Goal: Feedback & Contribution: Leave review/rating

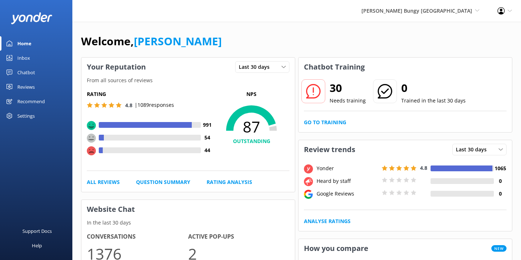
click at [310, 48] on div "Welcome, [PERSON_NAME]" at bounding box center [297, 45] width 432 height 25
click at [256, 33] on div "Welcome, [PERSON_NAME]" at bounding box center [297, 45] width 432 height 25
click at [222, 43] on div "Welcome, [PERSON_NAME]" at bounding box center [297, 45] width 432 height 25
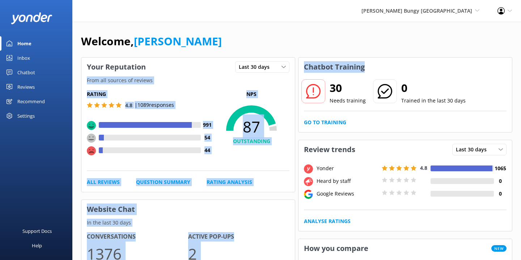
drag, startPoint x: 372, startPoint y: 70, endPoint x: 291, endPoint y: 66, distance: 80.8
click at [324, 61] on h3 "Chatbot Training" at bounding box center [335, 67] width 72 height 19
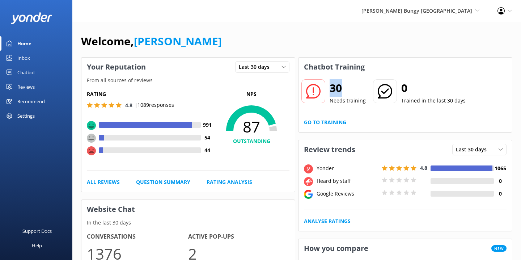
drag, startPoint x: 354, startPoint y: 85, endPoint x: 332, endPoint y: 85, distance: 21.7
click at [332, 85] on h2 "30" at bounding box center [348, 87] width 36 height 17
click at [344, 84] on h2 "30" at bounding box center [348, 87] width 36 height 17
click at [453, 20] on div "[PERSON_NAME] Bungy [GEOGRAPHIC_DATA] Yonder Zipline Yonder demo Yonder Luxury …" at bounding box center [421, 11] width 136 height 22
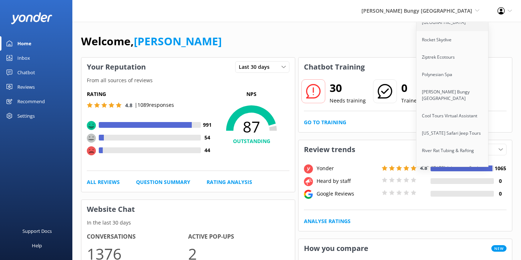
scroll to position [63, 0]
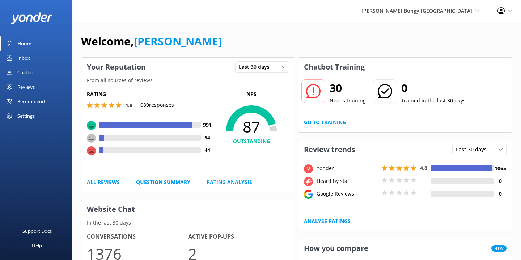
click at [29, 88] on div "Reviews" at bounding box center [25, 87] width 17 height 14
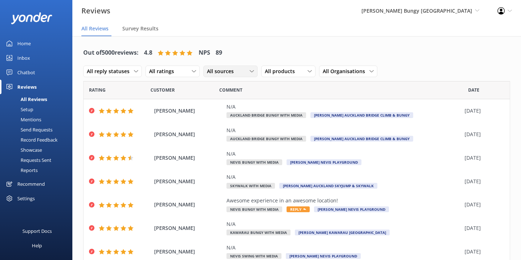
click at [224, 71] on span "All sources" at bounding box center [222, 71] width 31 height 8
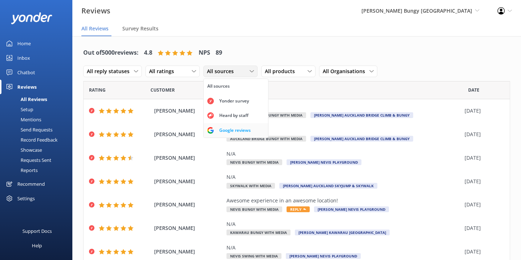
click at [228, 125] on link "Google reviews" at bounding box center [236, 130] width 64 height 14
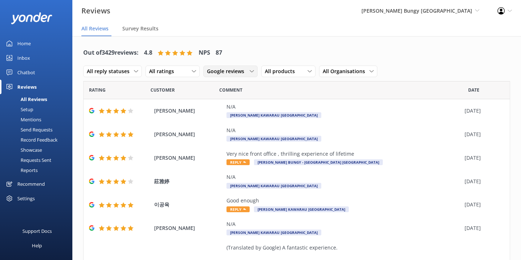
click at [233, 74] on span "Google reviews" at bounding box center [228, 71] width 42 height 8
click at [457, 7] on span "[PERSON_NAME] Bungy [GEOGRAPHIC_DATA]" at bounding box center [417, 10] width 111 height 7
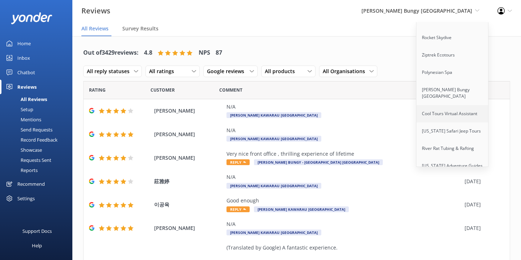
scroll to position [68, 0]
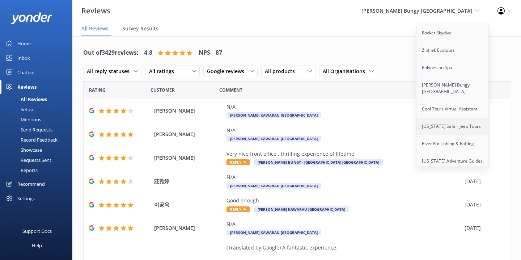
click at [449, 121] on link "[US_STATE] Safari Jeep Tours" at bounding box center [453, 126] width 72 height 17
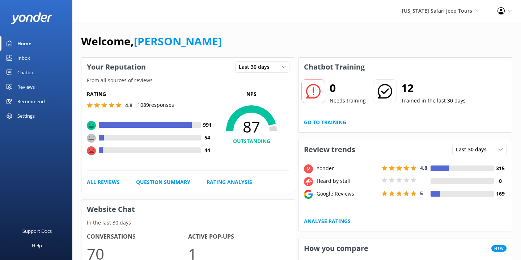
click at [31, 88] on div "Reviews" at bounding box center [25, 87] width 17 height 14
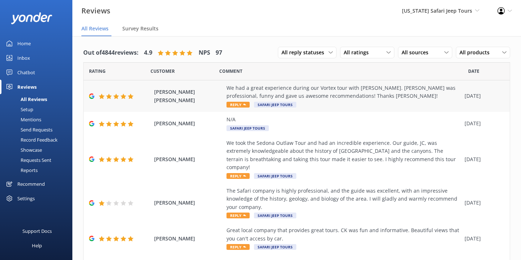
click at [205, 97] on span "[PERSON_NAME] [PERSON_NAME]" at bounding box center [188, 96] width 69 height 16
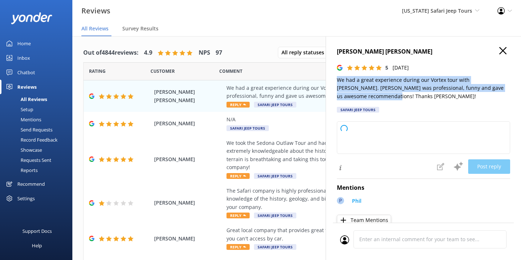
drag, startPoint x: 363, startPoint y: 96, endPoint x: 329, endPoint y: 79, distance: 38.2
click at [329, 79] on div "[PERSON_NAME] [PERSON_NAME] 5 [DATE] We had a great experience during our Vorte…" at bounding box center [424, 166] width 196 height 260
type textarea "Thanks so much for hopping on our Vortex tour with [PERSON_NAME]! We’re thrille…"
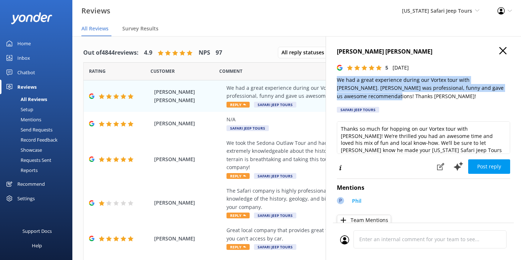
click at [356, 84] on p "We had a great experience during our Vortex tour with [PERSON_NAME]. [PERSON_NA…" at bounding box center [423, 88] width 173 height 24
drag, startPoint x: 364, startPoint y: 96, endPoint x: 339, endPoint y: 83, distance: 29.2
click at [339, 83] on p "We had a great experience during our Vortex tour with [PERSON_NAME]. [PERSON_NA…" at bounding box center [423, 88] width 173 height 24
click at [358, 88] on p "We had a great experience during our Vortex tour with [PERSON_NAME]. [PERSON_NA…" at bounding box center [423, 88] width 173 height 24
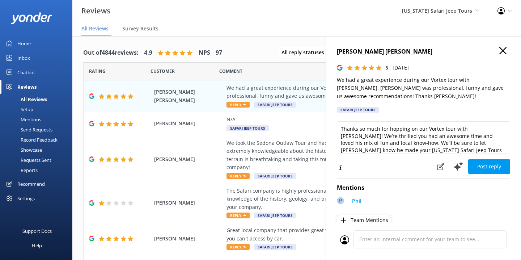
click at [471, 81] on p "We had a great experience during our Vortex tour with [PERSON_NAME]. [PERSON_NA…" at bounding box center [423, 88] width 173 height 24
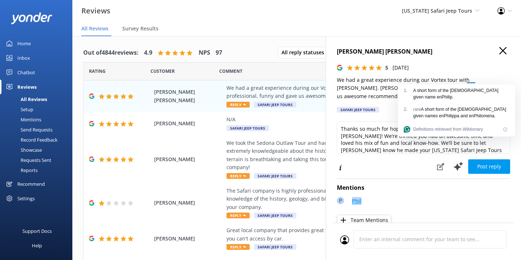
drag, startPoint x: 373, startPoint y: 201, endPoint x: 349, endPoint y: 201, distance: 24.3
click at [349, 201] on div "P Phil" at bounding box center [423, 203] width 173 height 13
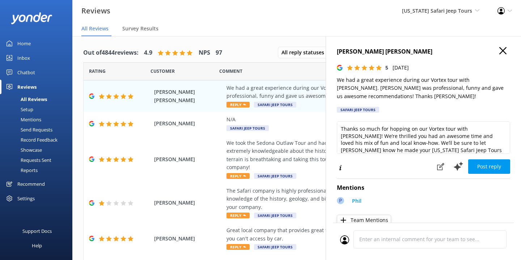
click at [390, 191] on h4 "Mentions" at bounding box center [423, 187] width 173 height 9
click at [505, 50] on icon "button" at bounding box center [503, 50] width 7 height 7
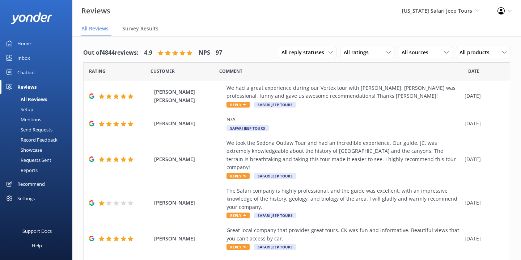
click at [38, 119] on div "Mentions" at bounding box center [22, 119] width 37 height 10
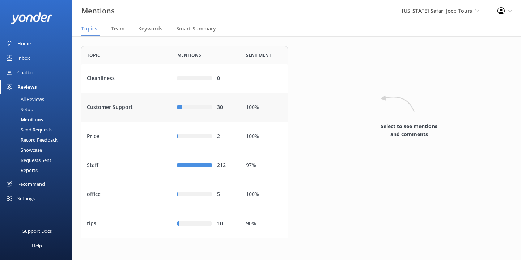
scroll to position [39, 0]
click at [129, 177] on div "Staff" at bounding box center [126, 165] width 91 height 29
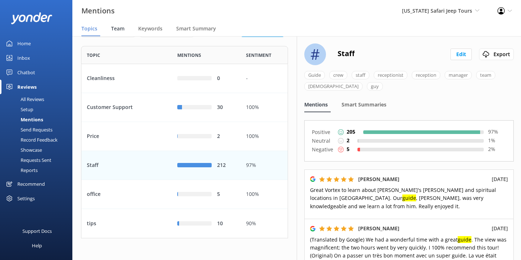
click at [121, 28] on span "Team" at bounding box center [117, 28] width 13 height 7
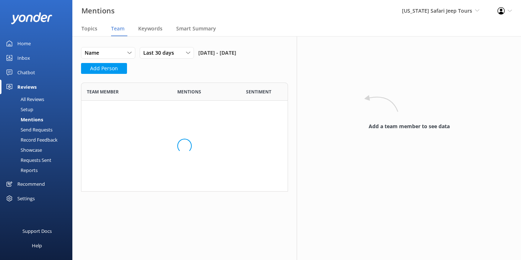
scroll to position [598, 207]
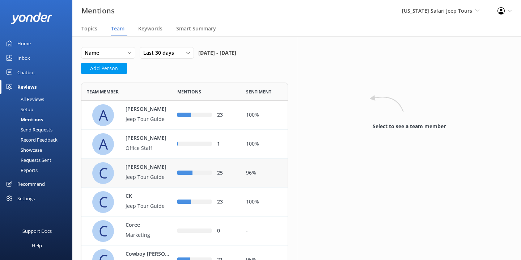
click at [264, 177] on div "96%" at bounding box center [264, 173] width 36 height 8
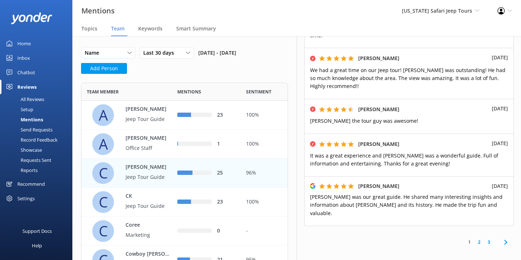
scroll to position [400, 0]
click at [150, 113] on p "[PERSON_NAME]" at bounding box center [149, 109] width 47 height 8
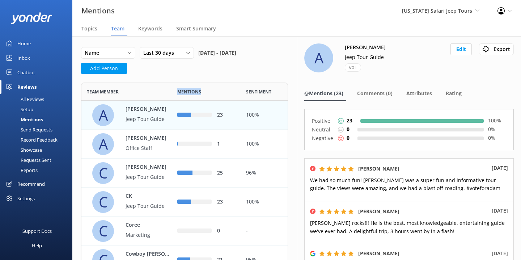
drag, startPoint x: 208, startPoint y: 106, endPoint x: 177, endPoint y: 103, distance: 31.3
click at [177, 101] on div "Mentions" at bounding box center [206, 92] width 69 height 18
click at [205, 25] on span "Smart Summary" at bounding box center [196, 28] width 40 height 7
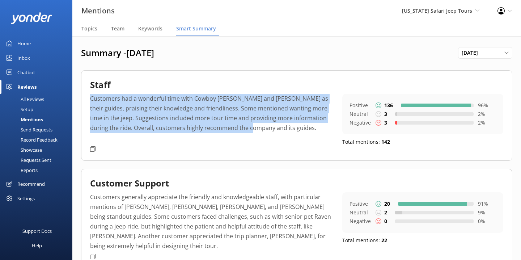
drag, startPoint x: 87, startPoint y: 98, endPoint x: 250, endPoint y: 130, distance: 166.0
click at [250, 130] on div "Staff Customers had a wonderful time with Cowboy [PERSON_NAME] and [PERSON_NAME…" at bounding box center [297, 115] width 432 height 90
click at [250, 130] on p "Customers had a wonderful time with Cowboy [PERSON_NAME] and [PERSON_NAME] as t…" at bounding box center [211, 118] width 242 height 49
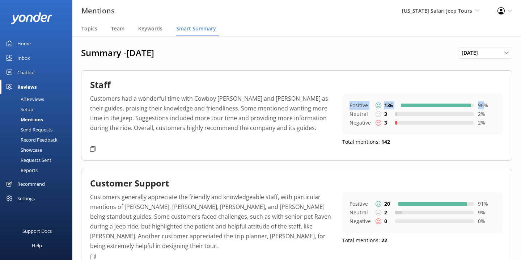
drag, startPoint x: 350, startPoint y: 106, endPoint x: 484, endPoint y: 108, distance: 134.3
click at [484, 108] on div "Positive 136 96 %" at bounding box center [423, 105] width 147 height 9
drag, startPoint x: 351, startPoint y: 125, endPoint x: 434, endPoint y: 125, distance: 82.6
click at [434, 125] on div "Negative 3 2 %" at bounding box center [423, 122] width 147 height 9
drag, startPoint x: 352, startPoint y: 113, endPoint x: 399, endPoint y: 113, distance: 47.4
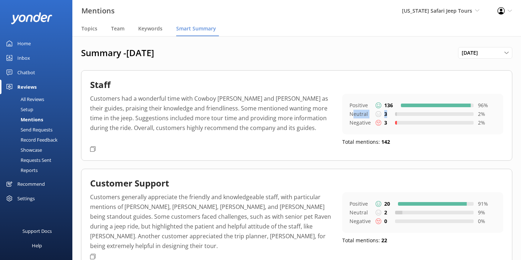
click at [399, 113] on div "Neutral 3 2 %" at bounding box center [423, 114] width 147 height 9
click at [362, 73] on div "Staff Customers had a wonderful time with Cowboy [PERSON_NAME] and [PERSON_NAME…" at bounding box center [297, 115] width 432 height 90
click at [33, 109] on div "Setup" at bounding box center [18, 109] width 29 height 10
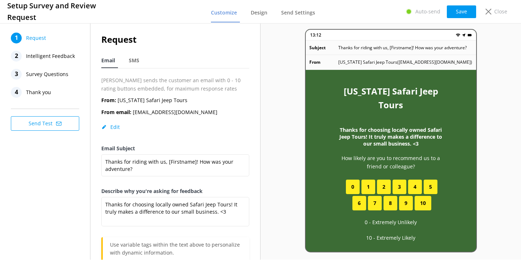
click at [49, 59] on span "Intelligent Feedback" at bounding box center [50, 56] width 49 height 11
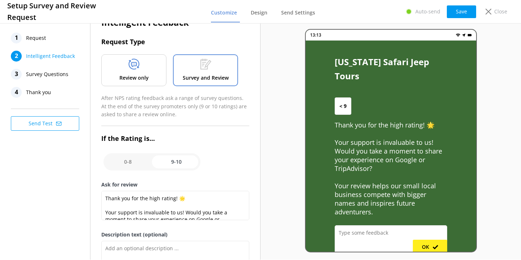
scroll to position [16, 0]
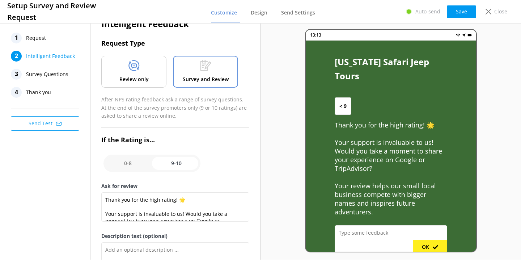
click at [148, 75] on p "Review only" at bounding box center [133, 79] width 29 height 8
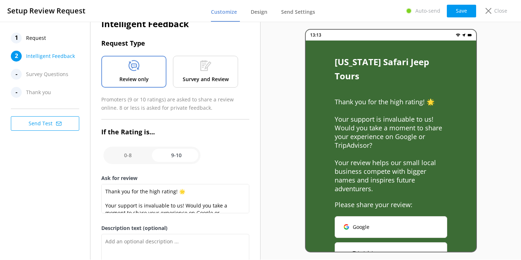
click at [189, 68] on div "Survey and Review" at bounding box center [205, 72] width 65 height 32
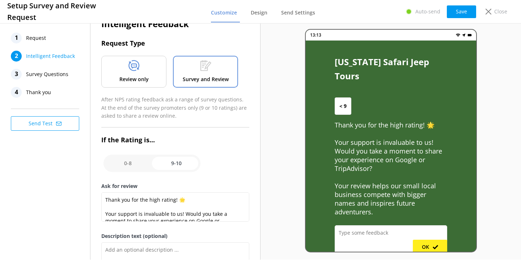
click at [50, 41] on div "1 Request" at bounding box center [47, 38] width 72 height 11
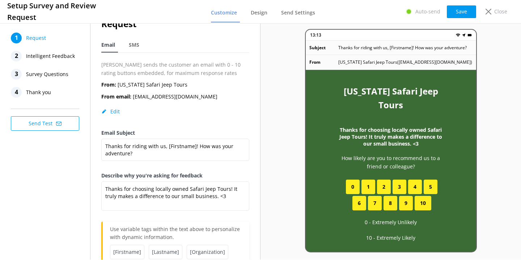
click at [62, 58] on span "Intelligent Feedback" at bounding box center [50, 56] width 49 height 11
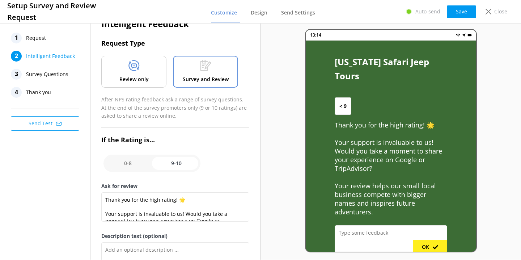
click at [59, 75] on span "Survey Questions" at bounding box center [47, 74] width 42 height 11
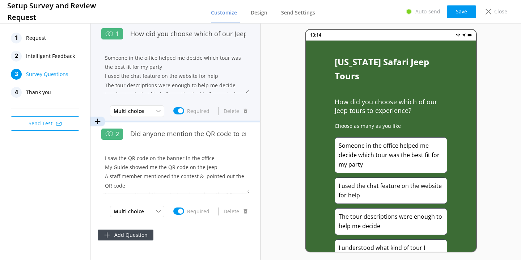
click at [193, 45] on div "How did you choose which of our Jeep tours to experience?" at bounding box center [188, 37] width 123 height 24
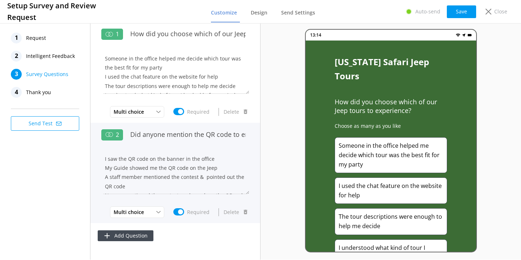
click at [186, 146] on div "Did anyone mention the QR code to enter our monthly $100 giveaway for uploading…" at bounding box center [188, 138] width 123 height 24
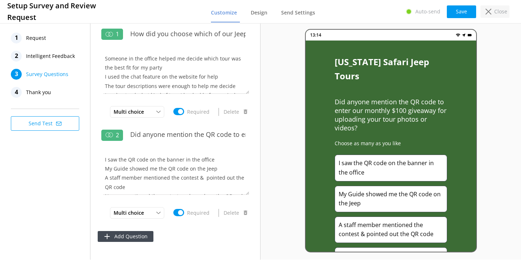
click at [498, 12] on p "Close" at bounding box center [501, 12] width 13 height 8
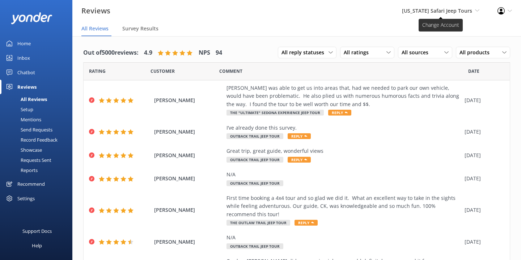
click at [430, 9] on span "[US_STATE] Safari Jeep Tours" at bounding box center [437, 10] width 70 height 7
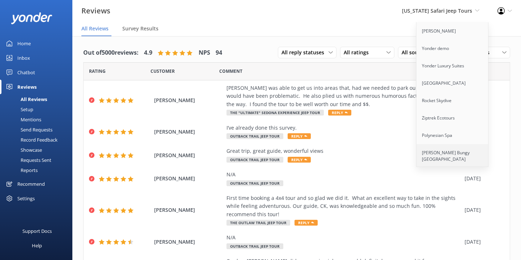
click at [440, 153] on link "[PERSON_NAME] Bungy [GEOGRAPHIC_DATA]" at bounding box center [453, 156] width 72 height 24
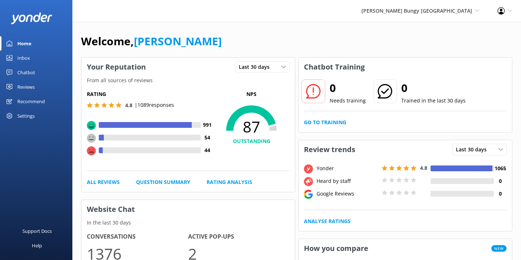
click at [22, 87] on div "Reviews" at bounding box center [25, 87] width 17 height 14
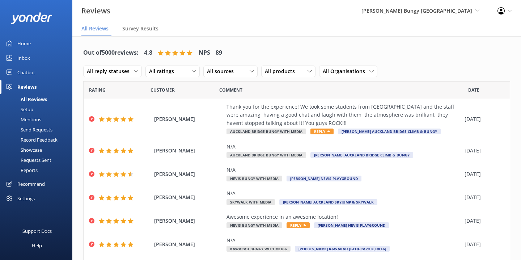
click at [34, 109] on link "Setup" at bounding box center [38, 109] width 68 height 10
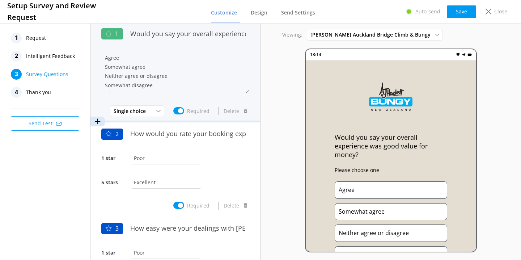
click at [137, 74] on textarea "Agree Somewhat agree Neither agree or disagree Somewhat disagree Disagree" at bounding box center [175, 71] width 148 height 43
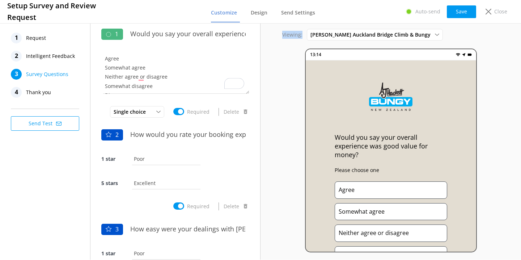
drag, startPoint x: 284, startPoint y: 34, endPoint x: 303, endPoint y: 35, distance: 18.9
click at [303, 35] on div "Viewing: [PERSON_NAME] Auckland Bridge Climb & Bungy [PERSON_NAME] [GEOGRAPHIC_…" at bounding box center [391, 35] width 261 height 12
click at [326, 33] on span "[PERSON_NAME] Auckland Bridge Climb & Bungy" at bounding box center [373, 35] width 125 height 8
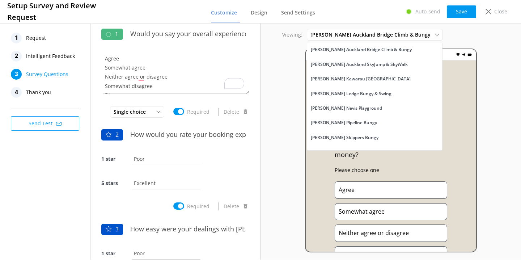
click at [293, 53] on div "Viewing: [PERSON_NAME] Auckland Bridge Climb & Bungy [PERSON_NAME] [GEOGRAPHIC_…" at bounding box center [391, 141] width 261 height 238
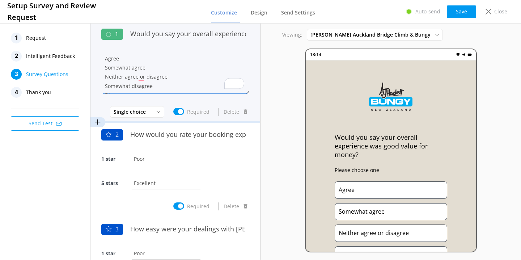
click at [190, 68] on textarea "Agree Somewhat agree Neither agree or disagree Somewhat disagree Disagree" at bounding box center [175, 71] width 148 height 43
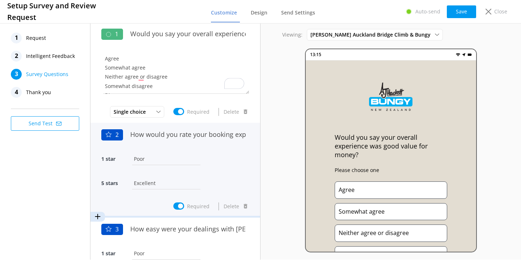
click at [196, 144] on div "How would you rate your booking experience with us?" at bounding box center [188, 138] width 123 height 24
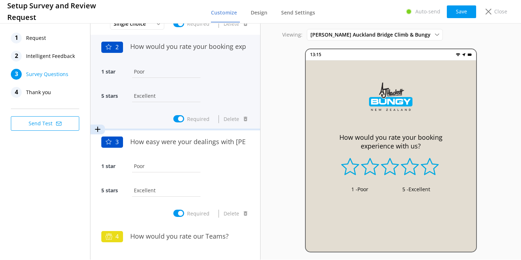
scroll to position [89, 0]
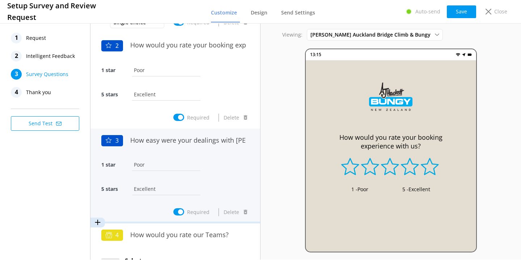
click at [199, 164] on div "1 star Poor" at bounding box center [175, 168] width 148 height 24
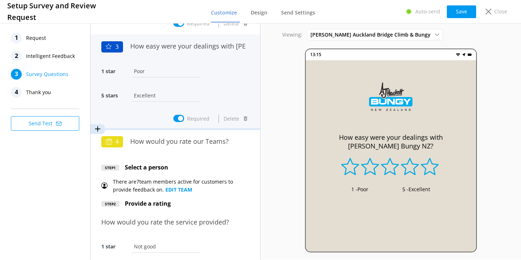
scroll to position [184, 0]
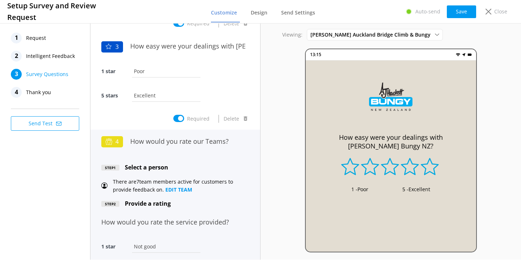
click at [192, 163] on div "Step 1 Select a person" at bounding box center [175, 167] width 148 height 9
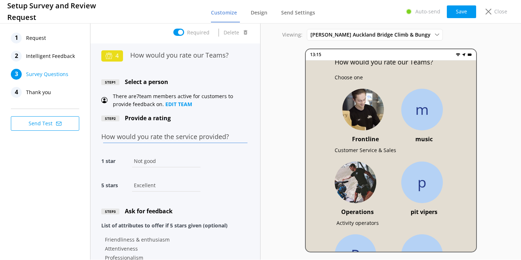
scroll to position [0, 0]
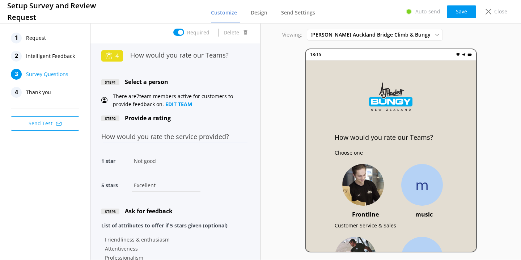
click at [218, 132] on input "How would you rate the service provided?" at bounding box center [175, 137] width 148 height 16
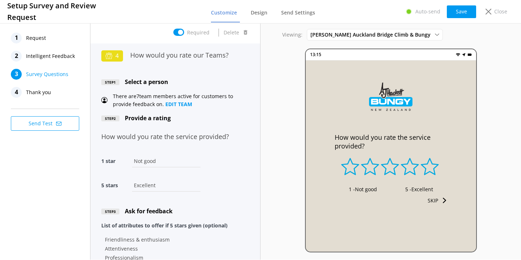
click at [218, 170] on div "1 star Not good" at bounding box center [175, 165] width 148 height 24
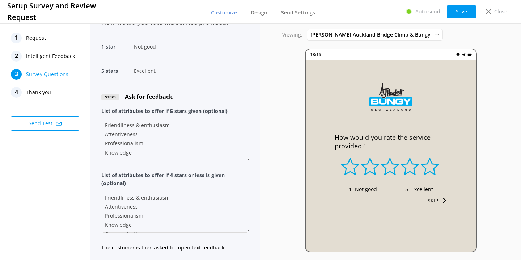
scroll to position [385, 0]
click at [207, 149] on textarea "Friendliness & enthusiasm Attentiveness Professionalism Knowledge Communication" at bounding box center [175, 137] width 148 height 43
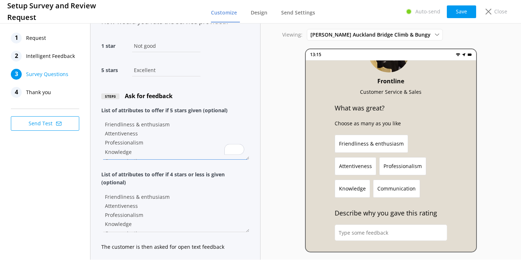
scroll to position [117, 0]
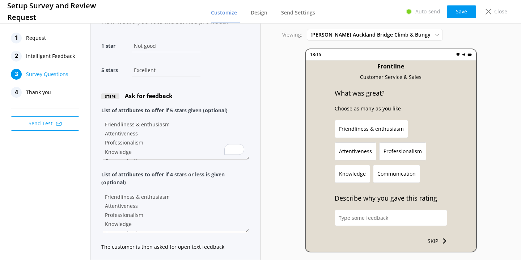
click at [186, 189] on textarea "Friendliness & enthusiasm Attentiveness Professionalism Knowledge Communication" at bounding box center [175, 210] width 148 height 43
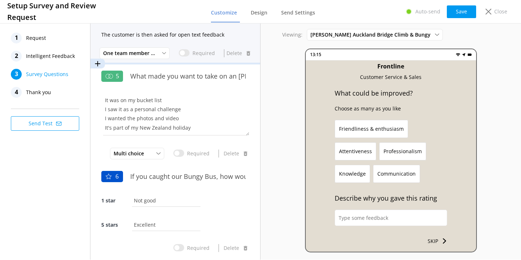
scroll to position [0, 0]
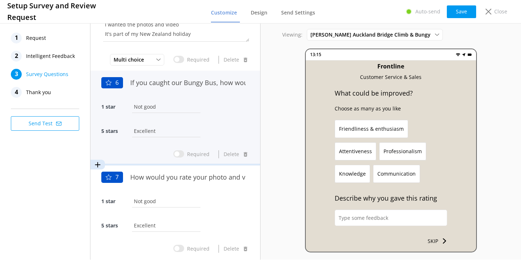
click at [206, 112] on div "1 star Not good" at bounding box center [175, 110] width 148 height 24
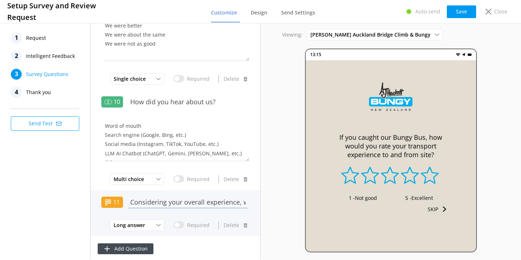
click at [188, 206] on input "Considering your overall experience, was there anything we could have done bett…" at bounding box center [188, 202] width 123 height 16
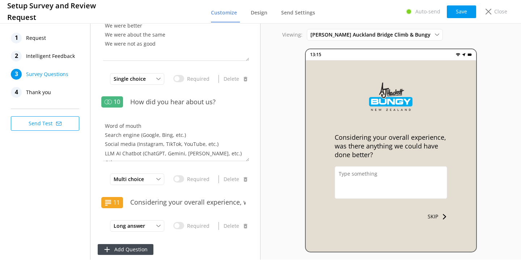
click at [53, 90] on div "4 Thank you" at bounding box center [47, 92] width 72 height 11
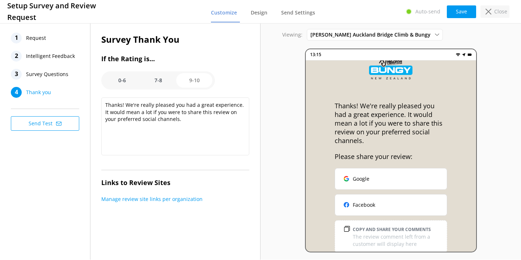
click at [491, 16] on div "Close" at bounding box center [495, 11] width 29 height 12
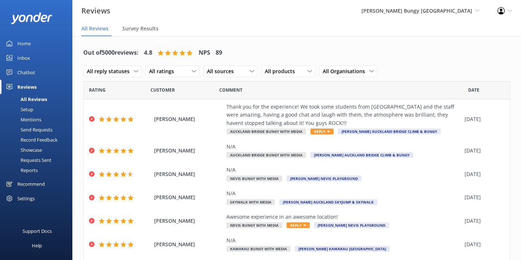
click at [38, 148] on div "Showcase" at bounding box center [23, 150] width 38 height 10
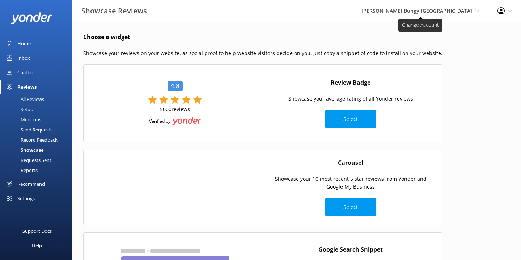
click at [437, 14] on span "[PERSON_NAME] Bungy [GEOGRAPHIC_DATA] Yonder Zipline Yonder demo Yonder Luxury …" at bounding box center [421, 11] width 118 height 8
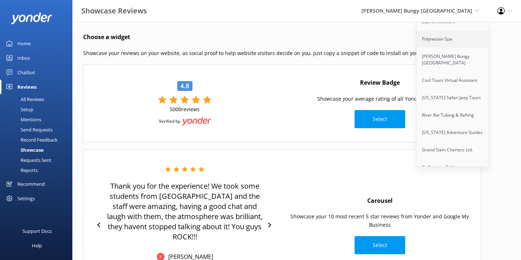
scroll to position [106, 0]
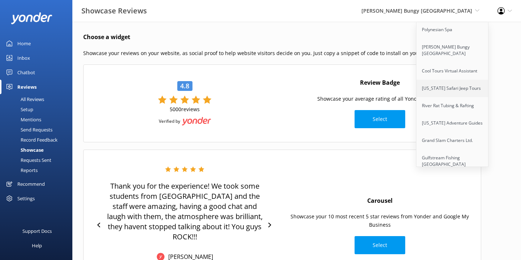
click at [462, 89] on link "[US_STATE] Safari Jeep Tours" at bounding box center [453, 88] width 72 height 17
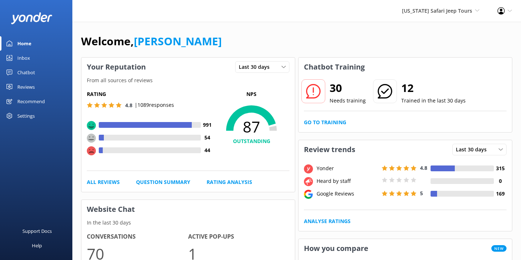
click at [314, 35] on div "Welcome, [PERSON_NAME]" at bounding box center [297, 45] width 432 height 25
click at [30, 88] on div "Reviews" at bounding box center [25, 87] width 17 height 14
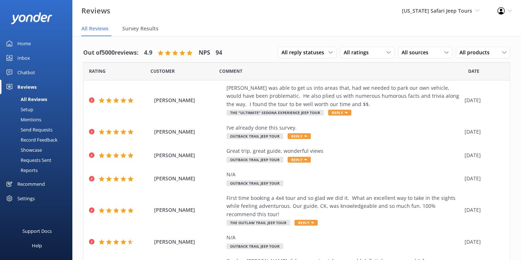
click at [32, 148] on div "Showcase" at bounding box center [23, 150] width 38 height 10
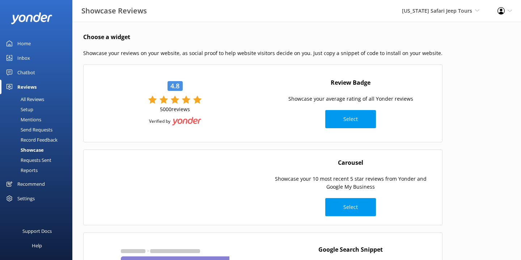
scroll to position [9, 0]
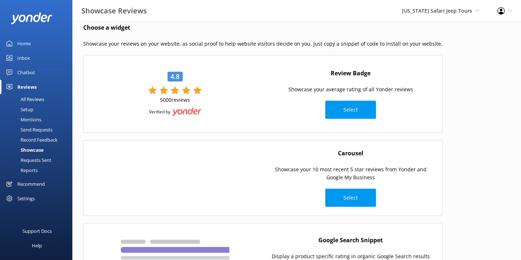
drag, startPoint x: 366, startPoint y: 78, endPoint x: 305, endPoint y: 72, distance: 60.7
click at [305, 72] on div "Review Badge Showcase your average rating of all Yonder reviews Select" at bounding box center [351, 93] width 176 height 57
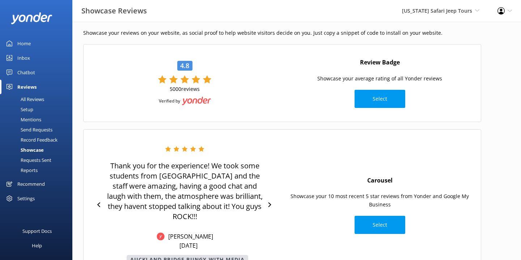
scroll to position [22, 0]
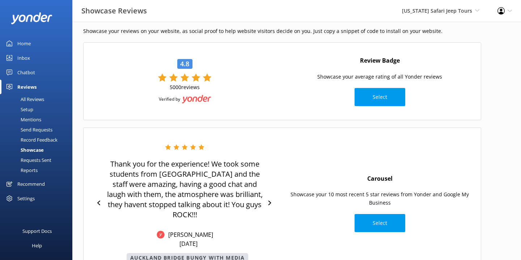
drag, startPoint x: 228, startPoint y: 79, endPoint x: 144, endPoint y: 77, distance: 83.6
click at [144, 77] on div "4.8 5000 reviews Verified by" at bounding box center [185, 81] width 127 height 45
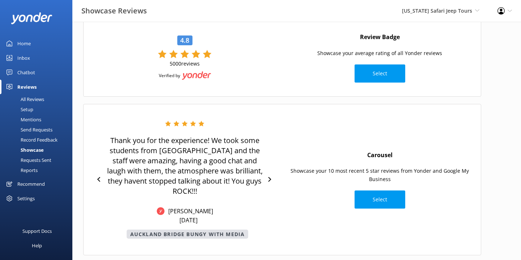
scroll to position [45, 0]
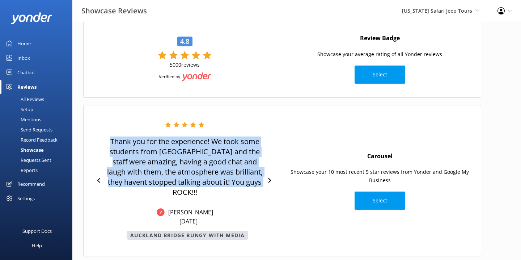
drag, startPoint x: 207, startPoint y: 190, endPoint x: 107, endPoint y: 138, distance: 113.0
click at [107, 138] on p "Thank you for the experience! We took some students from [GEOGRAPHIC_DATA] and …" at bounding box center [185, 167] width 160 height 61
click at [172, 152] on p "Thank you for the experience! We took some students from [GEOGRAPHIC_DATA] and …" at bounding box center [185, 167] width 160 height 61
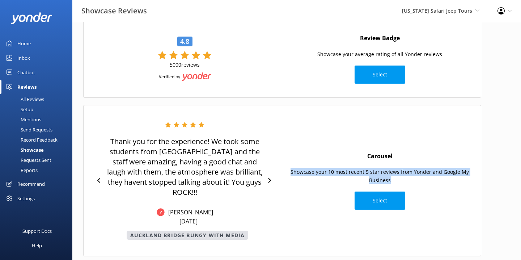
drag, startPoint x: 292, startPoint y: 173, endPoint x: 422, endPoint y: 183, distance: 130.7
click at [421, 182] on p "Showcase your 10 most recent 5 star reviews from Yonder and Google My Business" at bounding box center [380, 176] width 188 height 16
click at [422, 183] on p "Showcase your 10 most recent 5 star reviews from Yonder and Google My Business" at bounding box center [380, 176] width 188 height 16
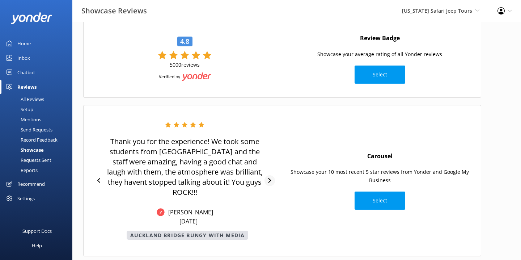
click at [271, 182] on icon at bounding box center [270, 180] width 5 height 5
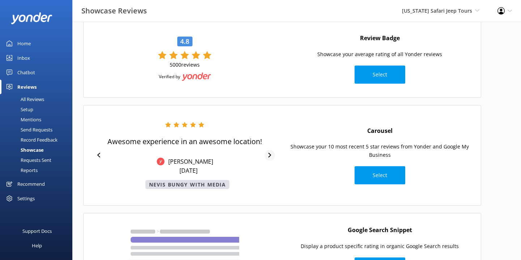
click at [268, 158] on div at bounding box center [270, 155] width 11 height 11
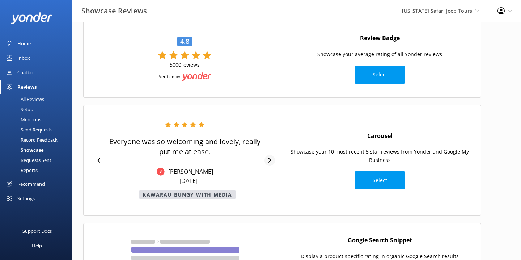
click at [269, 160] on icon at bounding box center [270, 160] width 5 height 5
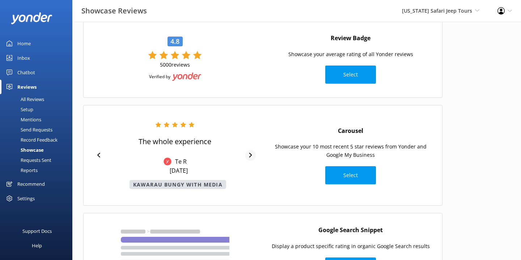
click at [248, 156] on icon at bounding box center [250, 155] width 5 height 5
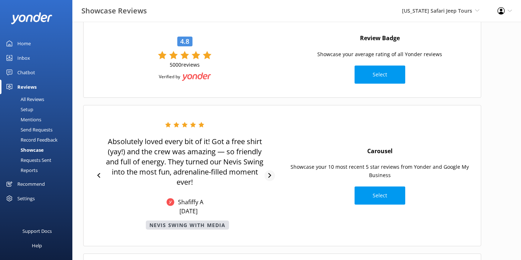
click at [270, 175] on icon at bounding box center [270, 175] width 3 height 5
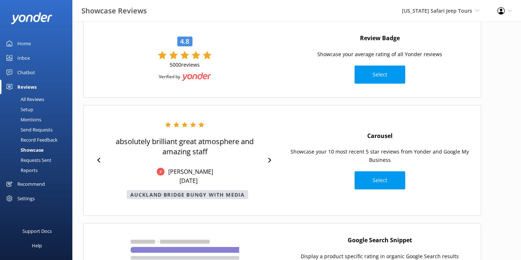
click at [270, 168] on div "absolutely brilliant great atmosphere and amazing staff [PERSON_NAME] [DATE] [G…" at bounding box center [185, 160] width 188 height 77
click at [272, 164] on div at bounding box center [270, 160] width 11 height 11
click at [272, 162] on icon at bounding box center [270, 160] width 5 height 5
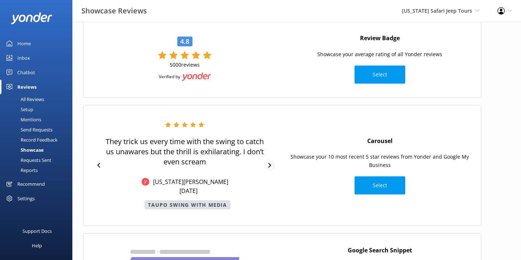
click at [272, 162] on div at bounding box center [270, 165] width 11 height 11
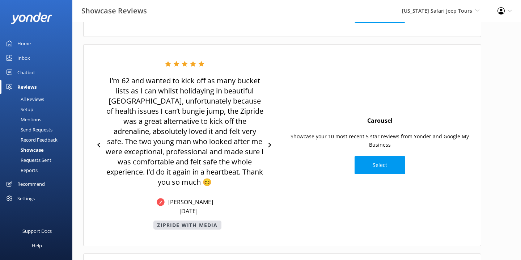
scroll to position [105, 0]
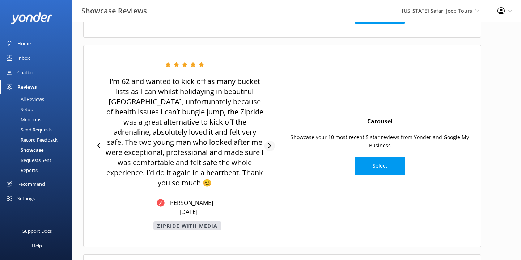
click at [270, 145] on icon at bounding box center [270, 145] width 3 height 5
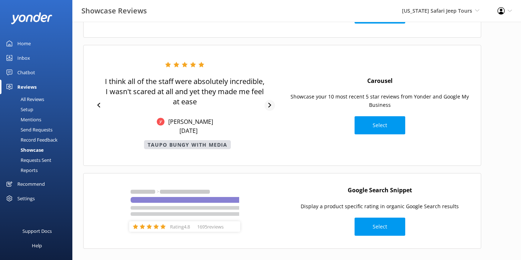
click at [268, 104] on icon at bounding box center [270, 105] width 5 height 5
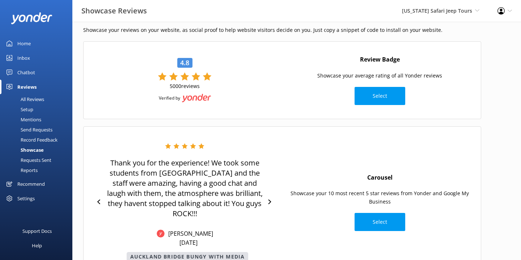
scroll to position [0, 0]
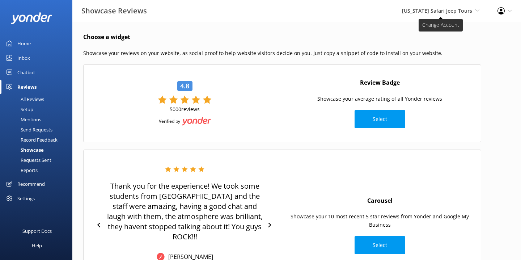
click at [467, 13] on span "[US_STATE] Safari Jeep Tours" at bounding box center [437, 10] width 70 height 7
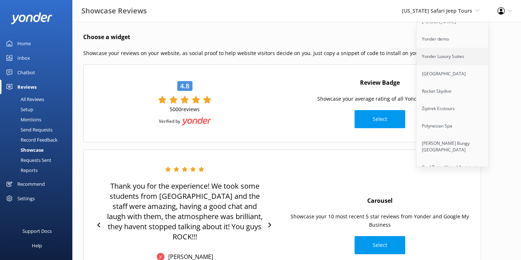
scroll to position [12, 0]
click at [448, 138] on link "[PERSON_NAME] Bungy [GEOGRAPHIC_DATA]" at bounding box center [453, 144] width 72 height 24
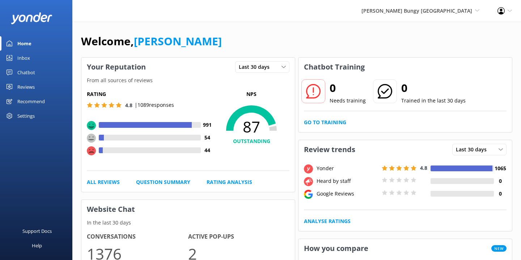
click at [34, 72] on div "Chatbot" at bounding box center [26, 72] width 18 height 14
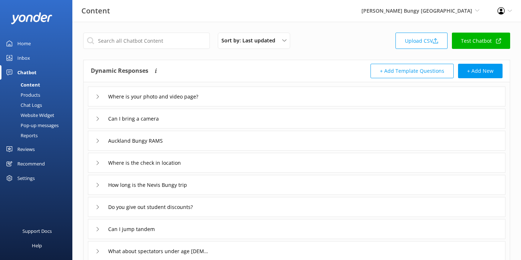
click at [97, 96] on icon at bounding box center [98, 97] width 4 height 4
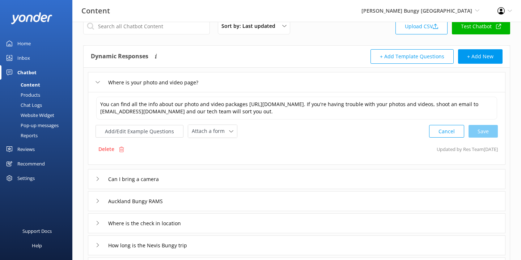
scroll to position [15, 0]
click at [97, 83] on icon at bounding box center [98, 81] width 4 height 4
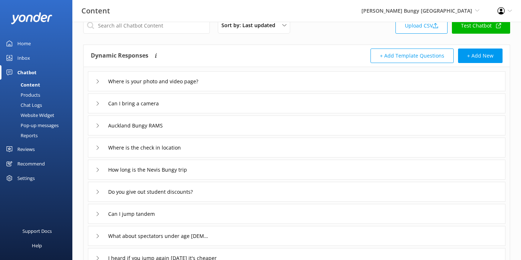
click at [97, 83] on div "Where is your photo and video page?" at bounding box center [151, 81] width 110 height 12
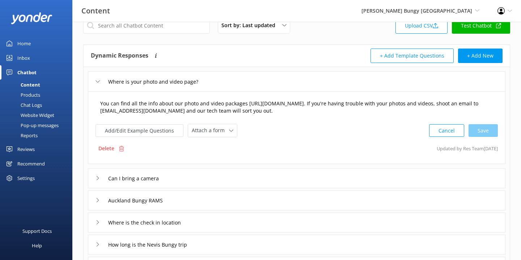
click at [217, 107] on textarea "You can find all the info about our photo and video packages [URL][DOMAIN_NAME]…" at bounding box center [296, 107] width 401 height 23
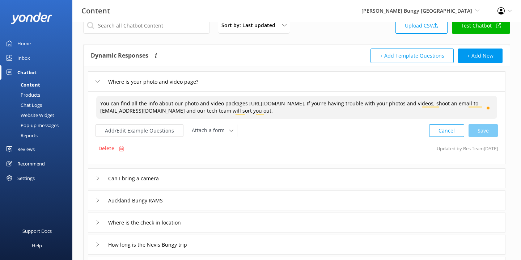
click at [100, 81] on div "Where is your photo and video page?" at bounding box center [151, 82] width 110 height 12
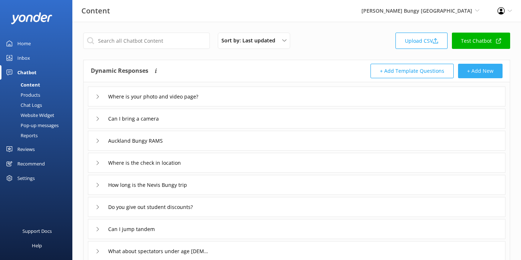
click at [475, 74] on button "+ Add New" at bounding box center [480, 71] width 45 height 14
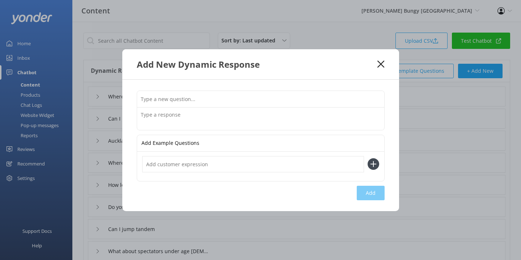
click at [384, 66] on icon at bounding box center [381, 63] width 7 height 7
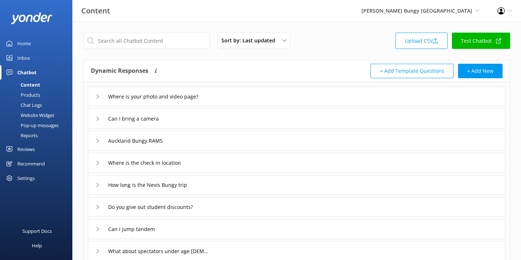
click at [28, 41] on div "Home" at bounding box center [23, 43] width 13 height 14
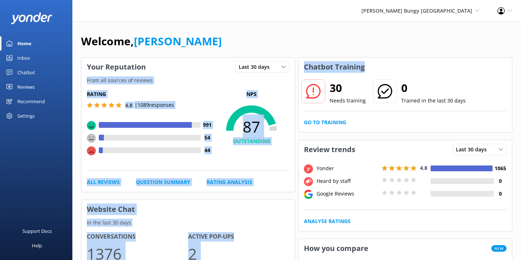
drag, startPoint x: 373, startPoint y: 67, endPoint x: 296, endPoint y: 67, distance: 76.8
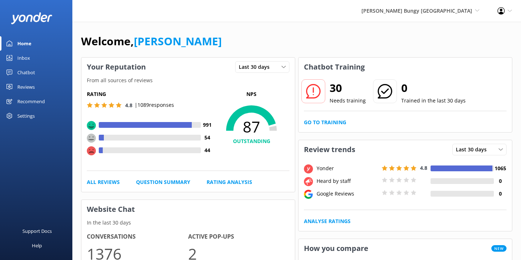
click at [343, 84] on h2 "30" at bounding box center [348, 87] width 36 height 17
drag, startPoint x: 358, startPoint y: 92, endPoint x: 333, endPoint y: 87, distance: 25.2
click at [333, 87] on h2 "30" at bounding box center [348, 87] width 36 height 17
click at [333, 122] on link "Go to Training" at bounding box center [325, 122] width 42 height 8
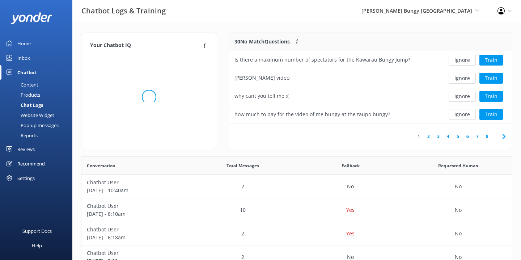
scroll to position [254, 431]
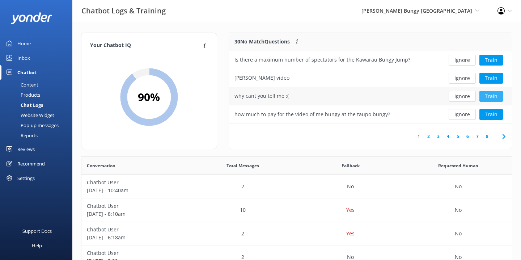
click at [496, 98] on button "Train" at bounding box center [492, 96] width 24 height 11
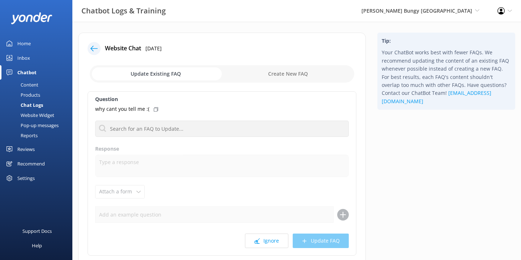
click at [91, 46] on icon at bounding box center [94, 48] width 7 height 7
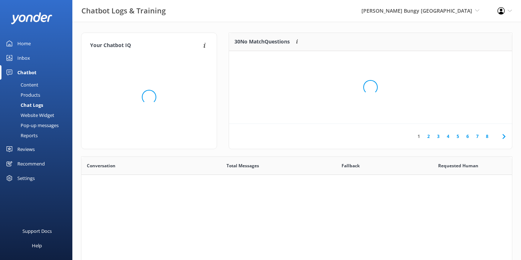
scroll to position [254, 431]
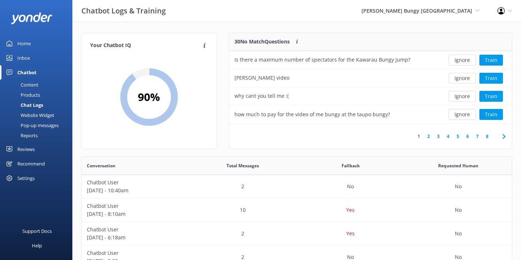
click at [47, 116] on div "Website Widget" at bounding box center [29, 115] width 50 height 10
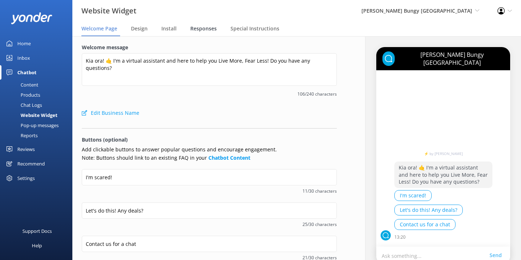
click at [212, 30] on span "Responses" at bounding box center [203, 28] width 26 height 7
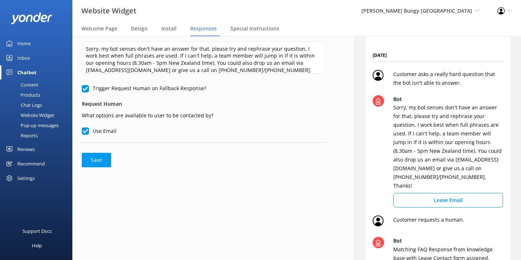
scroll to position [30, 0]
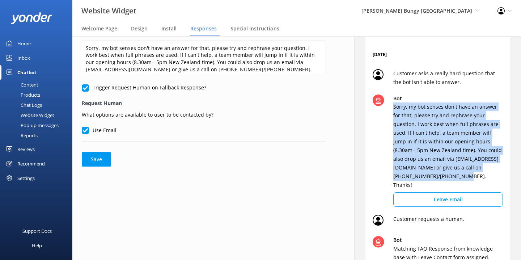
drag, startPoint x: 393, startPoint y: 106, endPoint x: 492, endPoint y: 165, distance: 115.9
click at [492, 165] on div "Bot Sorry, my bot senses don't have an answer for that, please try and rephrase…" at bounding box center [438, 152] width 130 height 115
click at [492, 165] on p "Sorry, my bot senses don't have an answer for that, please try and rephrase you…" at bounding box center [449, 145] width 110 height 87
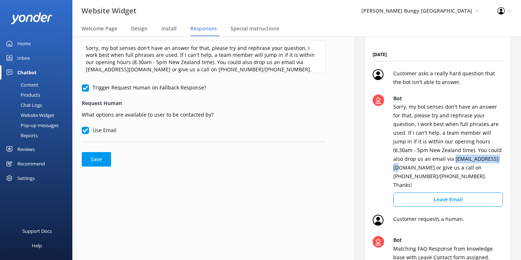
drag, startPoint x: 416, startPoint y: 158, endPoint x: 459, endPoint y: 158, distance: 43.5
click at [459, 158] on p "Sorry, my bot senses don't have an answer for that, please try and rephrase you…" at bounding box center [449, 145] width 110 height 87
click at [441, 133] on p "Sorry, my bot senses don't have an answer for that, please try and rephrase you…" at bounding box center [449, 145] width 110 height 87
click at [20, 60] on div "Inbox" at bounding box center [23, 58] width 13 height 14
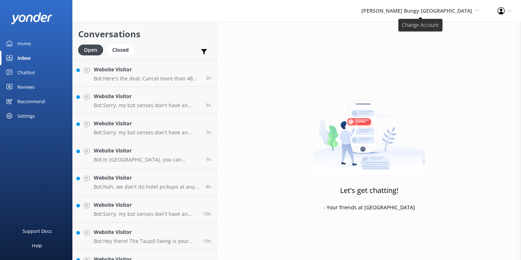
click at [456, 14] on span "[PERSON_NAME] Bungy [GEOGRAPHIC_DATA]" at bounding box center [417, 10] width 111 height 7
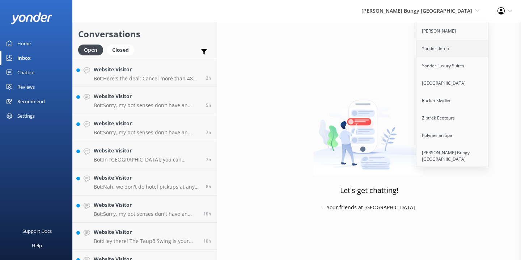
click at [451, 46] on link "Yonder demo" at bounding box center [453, 48] width 72 height 17
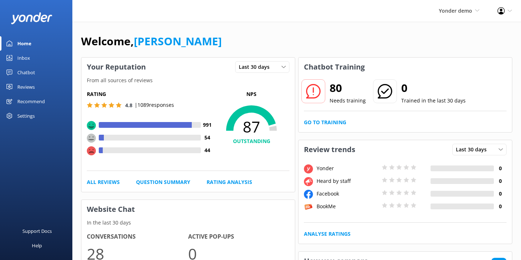
click at [37, 70] on link "Chatbot" at bounding box center [36, 72] width 72 height 14
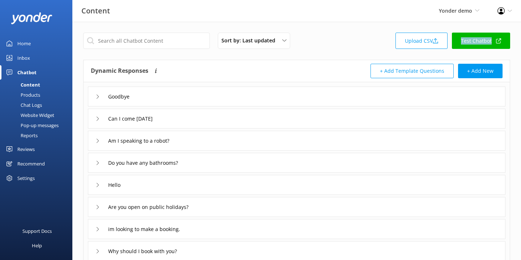
click at [24, 55] on div "Inbox" at bounding box center [23, 58] width 13 height 14
click at [28, 60] on div "Inbox" at bounding box center [23, 58] width 13 height 14
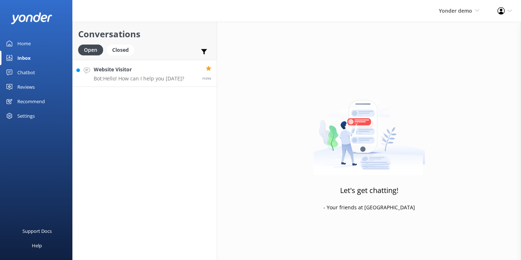
click at [140, 80] on p "Bot: Hello! How can I help you [DATE]?" at bounding box center [139, 78] width 91 height 7
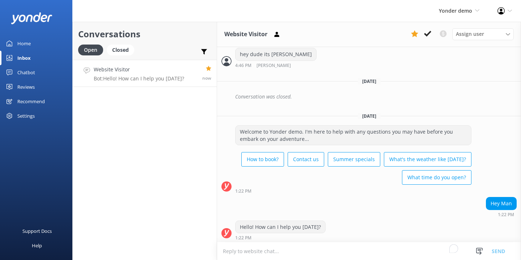
scroll to position [748, 0]
click at [312, 253] on textarea "To enrich screen reader interactions, please activate Accessibility in Grammarl…" at bounding box center [369, 251] width 304 height 18
drag, startPoint x: 240, startPoint y: 224, endPoint x: 318, endPoint y: 224, distance: 77.8
click at [318, 224] on div "Hello! How can I help you today?" at bounding box center [281, 227] width 90 height 12
click at [303, 222] on div "Hello! How can I help you today?" at bounding box center [281, 227] width 90 height 12
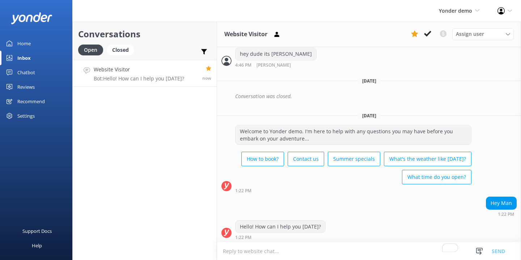
click at [286, 249] on textarea "To enrich screen reader interactions, please activate Accessibility in Grammarl…" at bounding box center [369, 251] width 304 height 18
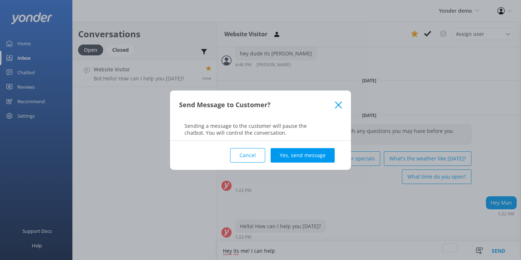
type textarea "Hey its me! I can help"
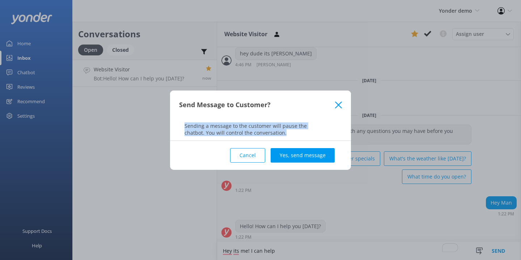
drag, startPoint x: 184, startPoint y: 125, endPoint x: 285, endPoint y: 135, distance: 101.5
click at [286, 135] on p "Sending a message to the customer will pause the chatbot. You will control the …" at bounding box center [260, 129] width 181 height 14
click at [304, 128] on p "Sending a message to the customer will pause the chatbot. You will control the …" at bounding box center [260, 129] width 181 height 14
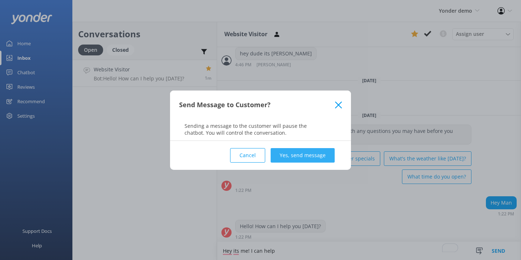
click at [309, 154] on button "Yes, send message" at bounding box center [303, 155] width 64 height 14
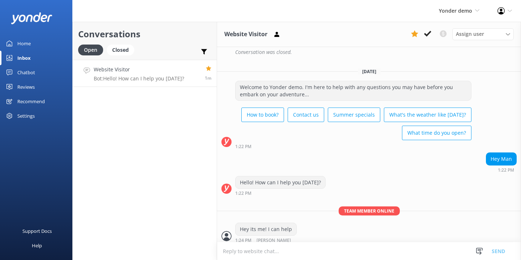
scroll to position [796, 0]
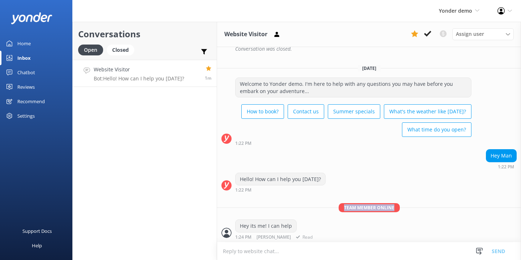
drag, startPoint x: 398, startPoint y: 207, endPoint x: 341, endPoint y: 205, distance: 56.2
click at [341, 205] on span "Team member online" at bounding box center [369, 207] width 61 height 9
drag, startPoint x: 240, startPoint y: 224, endPoint x: 303, endPoint y: 223, distance: 63.4
click at [303, 223] on div "Hey its me! I can help 1:24 PM Danny Read" at bounding box center [369, 229] width 304 height 20
click at [299, 235] on div "Hey its me! I can help 1:24 PM Danny Read" at bounding box center [369, 229] width 304 height 20
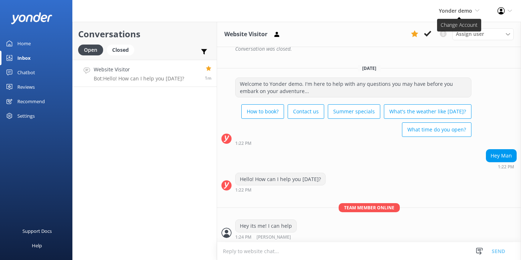
click at [445, 8] on span "Yonder demo" at bounding box center [455, 10] width 33 height 7
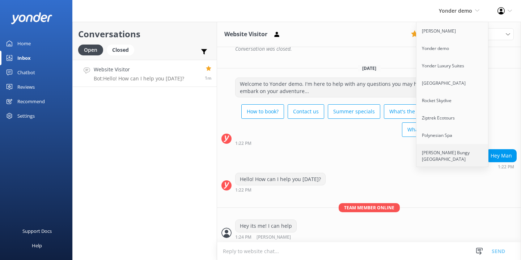
click at [435, 155] on link "[PERSON_NAME] Bungy [GEOGRAPHIC_DATA]" at bounding box center [453, 156] width 72 height 24
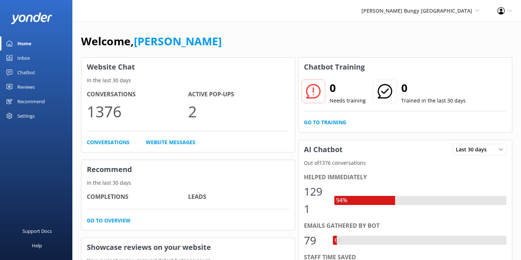
click at [257, 44] on div "Welcome, [PERSON_NAME]" at bounding box center [297, 45] width 432 height 25
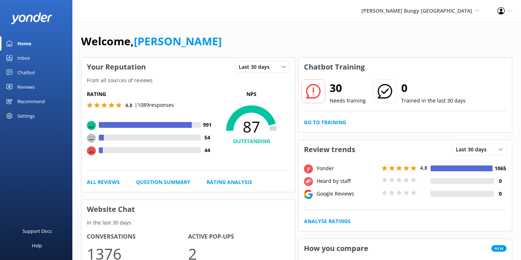
click at [303, 11] on div "AJ Hackett Bungy New Zealand Yonder Zipline Yonder demo Yonder Luxury Suites Yo…" at bounding box center [260, 11] width 521 height 22
click at [40, 74] on link "Chatbot" at bounding box center [36, 72] width 72 height 14
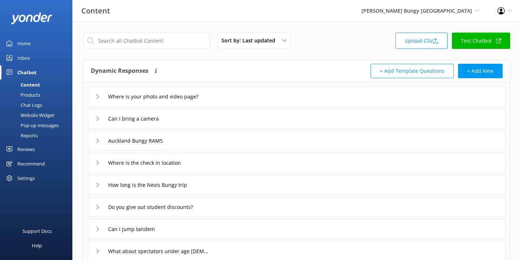
click at [41, 135] on link "Reports" at bounding box center [38, 135] width 68 height 10
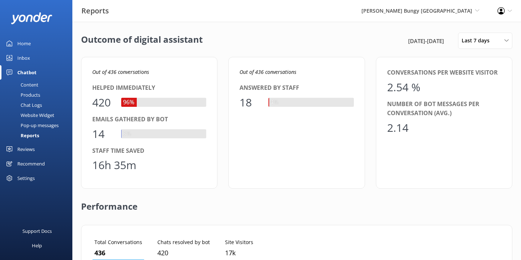
scroll to position [73, 409]
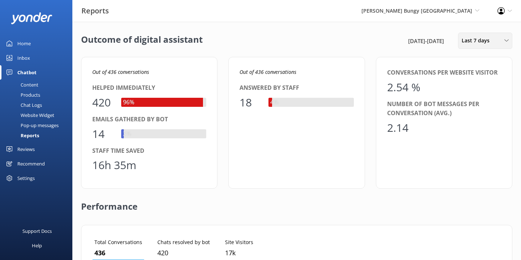
click at [489, 48] on div "Last 7 days Last 7 days Last 30 days Last month Last 90 days Last 180 days Cust…" at bounding box center [485, 41] width 54 height 16
click at [487, 101] on div "Last 90 days" at bounding box center [475, 101] width 26 height 7
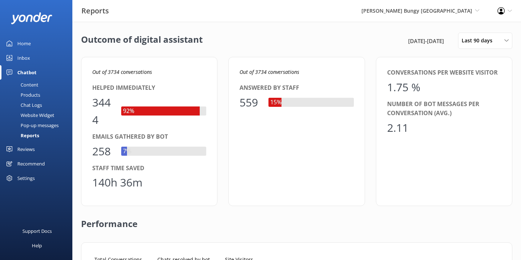
drag, startPoint x: 382, startPoint y: 45, endPoint x: 368, endPoint y: 42, distance: 14.9
click at [367, 42] on div "Outcome of digital assistant 9th Jul 25 - 7th Oct 25 Last 90 days Last 7 days L…" at bounding box center [297, 41] width 432 height 16
click at [368, 42] on div "Outcome of digital assistant 9th Jul 25 - 7th Oct 25 Last 90 days Last 7 days L…" at bounding box center [297, 41] width 432 height 16
drag, startPoint x: 146, startPoint y: 182, endPoint x: 83, endPoint y: 163, distance: 66.2
click at [83, 163] on div "Out of 3734 conversations Helped immediately 3444 92% Emails gathered by bot 25…" at bounding box center [149, 131] width 137 height 149
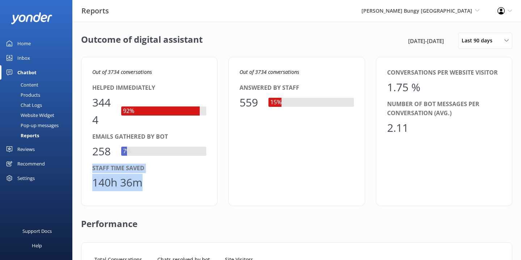
click at [100, 168] on div "Staff time saved" at bounding box center [149, 168] width 114 height 9
drag, startPoint x: 159, startPoint y: 184, endPoint x: 82, endPoint y: 181, distance: 77.2
click at [82, 181] on div "Out of 3734 conversations Helped immediately 3444 92% Emails gathered by bot 25…" at bounding box center [149, 131] width 137 height 149
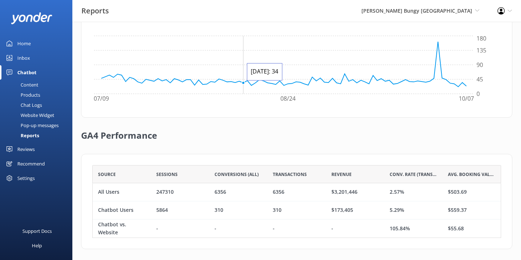
scroll to position [262, 0]
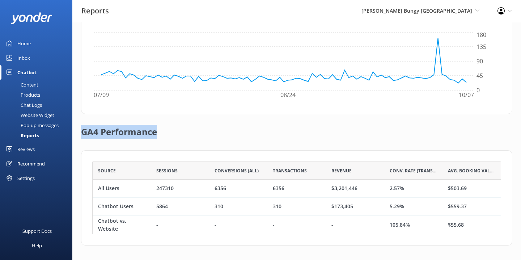
drag, startPoint x: 160, startPoint y: 135, endPoint x: 81, endPoint y: 131, distance: 79.4
click at [81, 131] on div "GA4 Performance" at bounding box center [297, 132] width 432 height 36
click at [81, 131] on h2 "GA4 Performance" at bounding box center [119, 128] width 76 height 29
drag, startPoint x: 129, startPoint y: 191, endPoint x: 97, endPoint y: 186, distance: 32.3
click at [97, 186] on div "All Users" at bounding box center [122, 189] width 58 height 18
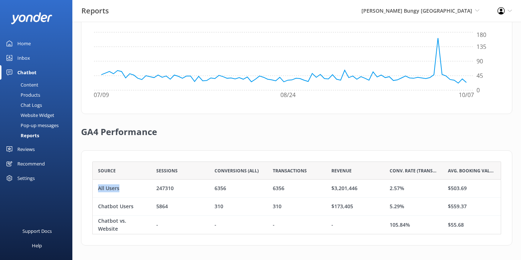
click at [97, 186] on div "All Users" at bounding box center [122, 189] width 58 height 18
drag, startPoint x: 411, startPoint y: 190, endPoint x: 389, endPoint y: 189, distance: 22.1
click at [389, 189] on div "2.57%" at bounding box center [414, 189] width 58 height 18
click at [387, 150] on div "GA4 Performance" at bounding box center [297, 132] width 432 height 36
drag, startPoint x: 138, startPoint y: 210, endPoint x: 95, endPoint y: 206, distance: 42.9
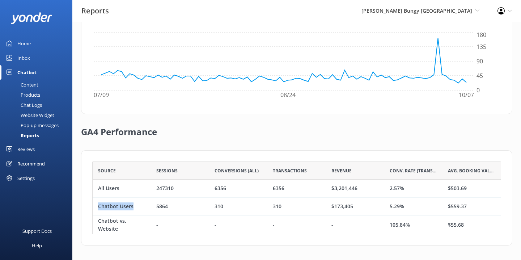
click at [95, 206] on div "Chatbot Users" at bounding box center [122, 207] width 58 height 18
drag, startPoint x: 407, startPoint y: 207, endPoint x: 385, endPoint y: 207, distance: 22.4
click at [385, 207] on div "5.29%" at bounding box center [414, 207] width 58 height 18
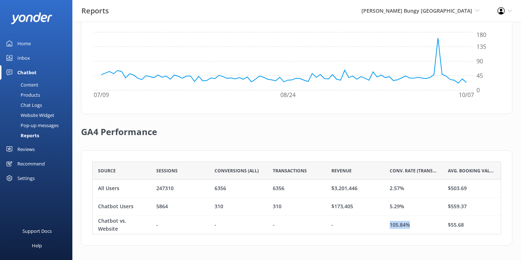
drag, startPoint x: 425, startPoint y: 224, endPoint x: 389, endPoint y: 224, distance: 35.8
click at [389, 224] on div "105.84%" at bounding box center [414, 225] width 58 height 18
click at [361, 226] on div "-" at bounding box center [355, 225] width 58 height 18
drag, startPoint x: 355, startPoint y: 169, endPoint x: 318, endPoint y: 169, distance: 36.9
click at [318, 169] on div "Source Sessions Conversions (All) Transactions Revenue Conv. Rate (Transactions…" at bounding box center [296, 170] width 409 height 18
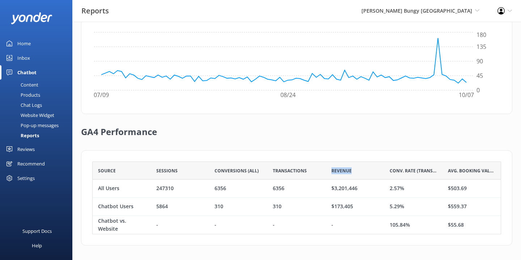
click at [318, 169] on div "Transactions" at bounding box center [297, 170] width 58 height 18
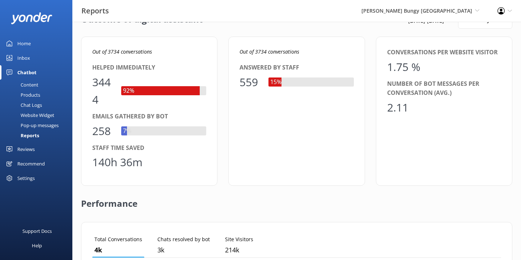
scroll to position [19, 0]
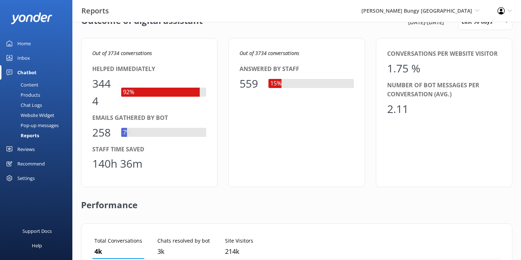
click at [33, 150] on div "Reviews" at bounding box center [25, 149] width 17 height 14
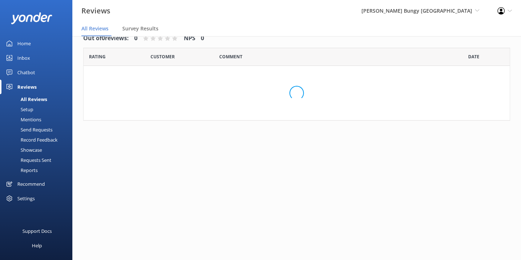
scroll to position [14, 0]
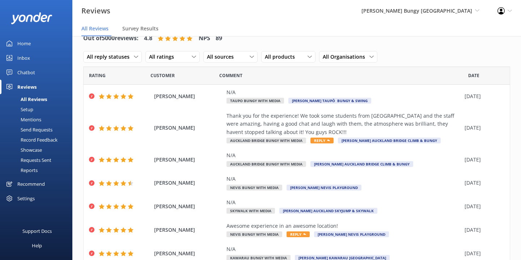
click at [30, 169] on div "Reports" at bounding box center [20, 170] width 33 height 10
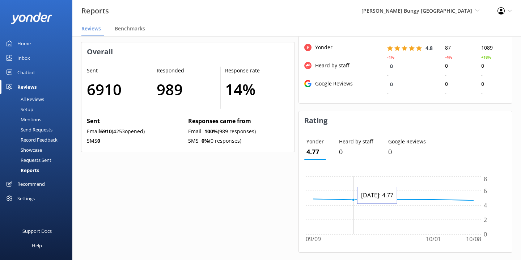
scroll to position [523, 0]
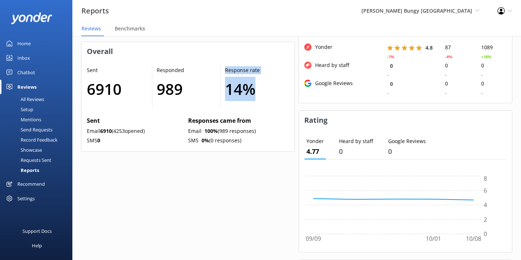
drag, startPoint x: 255, startPoint y: 89, endPoint x: 215, endPoint y: 89, distance: 39.8
click at [215, 89] on div "Sent 6910 Responded 989 Response rate 14 %" at bounding box center [188, 87] width 202 height 42
click at [215, 89] on div "Responded 989" at bounding box center [186, 87] width 68 height 42
drag, startPoint x: 259, startPoint y: 134, endPoint x: 189, endPoint y: 130, distance: 69.6
click at [189, 130] on div "Email 100 % (989 responses)" at bounding box center [238, 131] width 101 height 9
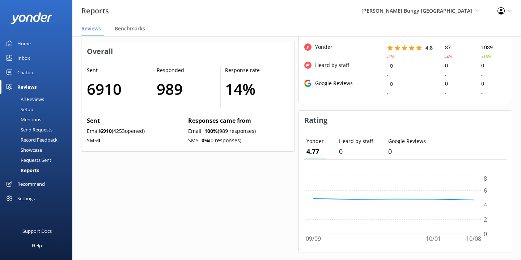
drag, startPoint x: 270, startPoint y: 140, endPoint x: 85, endPoint y: 139, distance: 185.0
click at [85, 139] on div "Sent 6910 Responded 989 Response rate 14 % Sent Email 6910 ( 4253 opened) SMS 0…" at bounding box center [187, 106] width 213 height 91
click at [121, 140] on p "SMS 0" at bounding box center [136, 141] width 98 height 8
drag, startPoint x: 189, startPoint y: 132, endPoint x: 263, endPoint y: 132, distance: 74.6
click at [263, 130] on div "Email 100 % (989 responses)" at bounding box center [238, 131] width 101 height 9
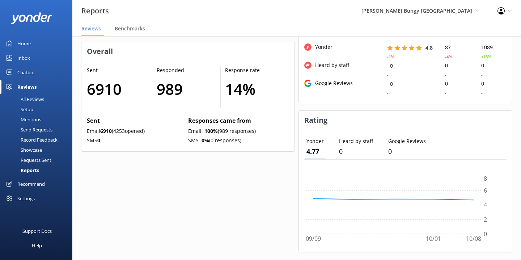
drag, startPoint x: 186, startPoint y: 139, endPoint x: 242, endPoint y: 139, distance: 55.8
click at [242, 139] on div "Sent Email 6910 ( 4253 opened) SMS 0 Responses came from Email 100 % (989 respo…" at bounding box center [188, 131] width 202 height 30
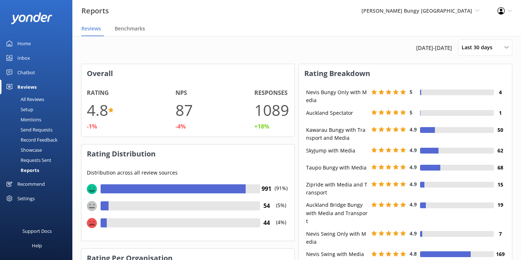
scroll to position [0, 0]
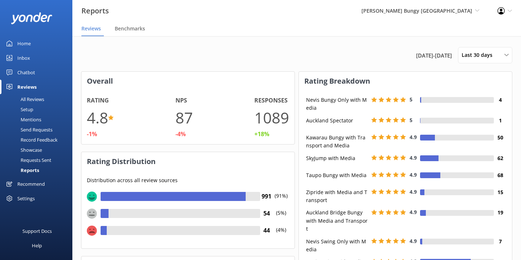
click at [30, 42] on div "Home" at bounding box center [23, 43] width 13 height 14
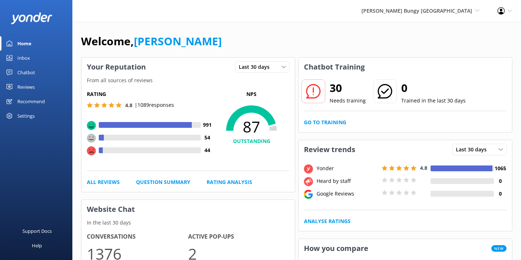
click at [201, 16] on div "AJ Hackett Bungy New Zealand Yonder Zipline Yonder demo Yonder Luxury Suites Yo…" at bounding box center [260, 11] width 521 height 22
click at [422, 15] on div "[PERSON_NAME] Bungy [GEOGRAPHIC_DATA] Yonder Zipline Yonder demo Yonder Luxury …" at bounding box center [421, 11] width 136 height 22
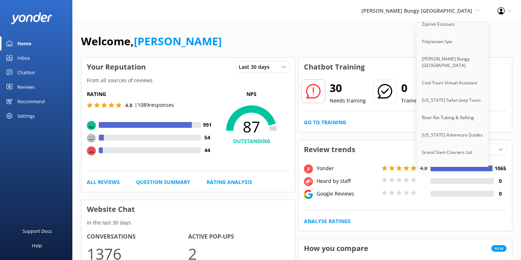
scroll to position [93, 0]
click at [441, 102] on link "[US_STATE] Safari Jeep Tours" at bounding box center [453, 100] width 72 height 17
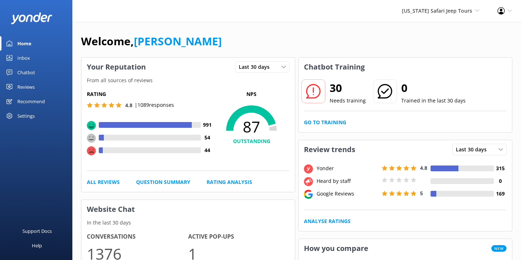
click at [244, 46] on div "Welcome, [PERSON_NAME]" at bounding box center [297, 45] width 432 height 25
click at [25, 91] on div "Reviews" at bounding box center [25, 87] width 17 height 14
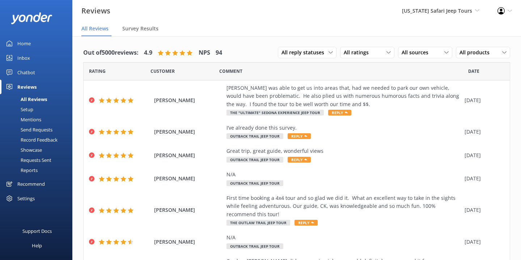
click at [30, 108] on div "Setup" at bounding box center [18, 109] width 29 height 10
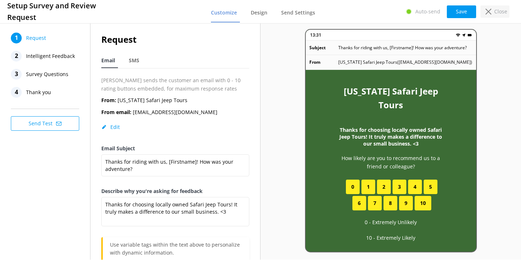
click at [496, 10] on p "Close" at bounding box center [501, 12] width 13 height 8
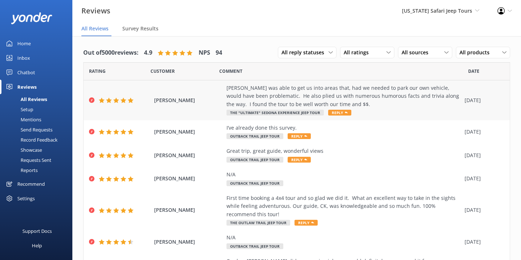
click at [231, 96] on div "[PERSON_NAME] was able to get us into areas that, had we needed to park our own…" at bounding box center [344, 96] width 235 height 24
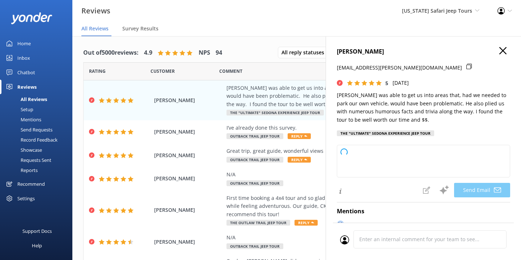
type textarea "Hey Steve, thanks for rolling with us and for the awesome review! We’re glad Mi…"
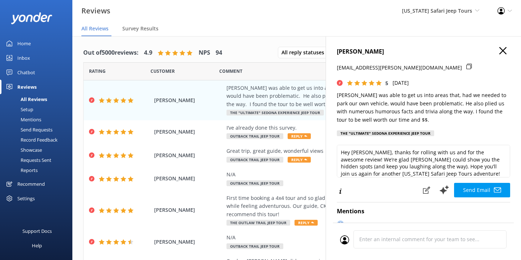
click at [502, 51] on icon "button" at bounding box center [503, 50] width 7 height 7
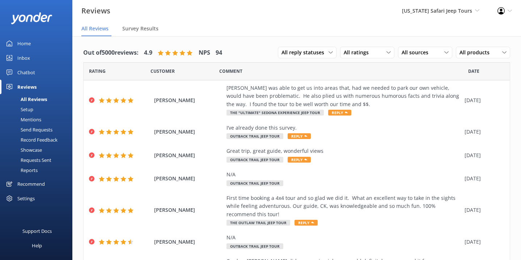
click at [33, 111] on div "Setup" at bounding box center [18, 109] width 29 height 10
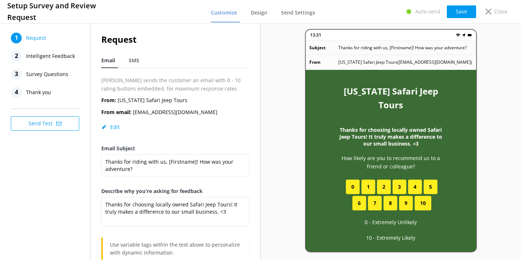
click at [42, 73] on span "Survey Questions" at bounding box center [47, 74] width 42 height 11
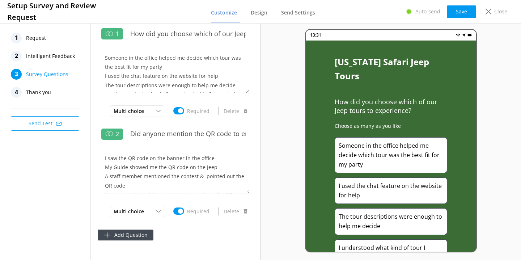
click at [58, 58] on span "Intelligent Feedback" at bounding box center [50, 56] width 49 height 11
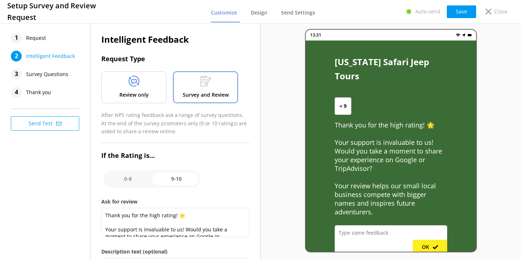
click at [132, 89] on div at bounding box center [134, 83] width 11 height 14
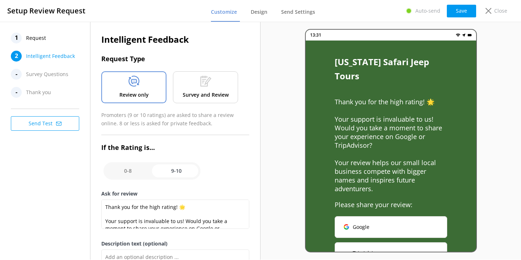
click at [228, 96] on p "Survey and Review" at bounding box center [206, 95] width 46 height 8
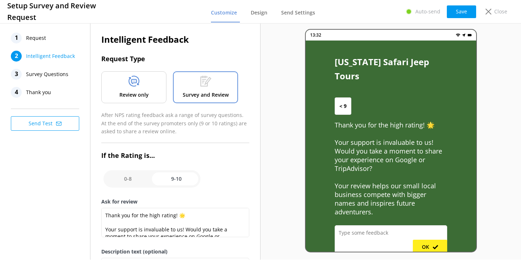
click at [144, 77] on div "Review only" at bounding box center [133, 87] width 65 height 32
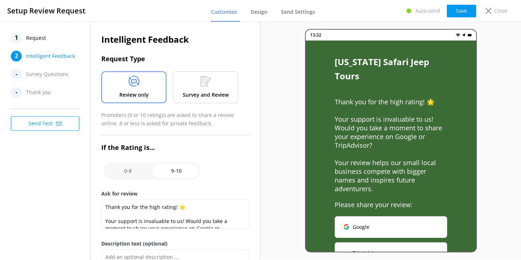
click at [190, 91] on p "Survey and Review" at bounding box center [206, 95] width 46 height 8
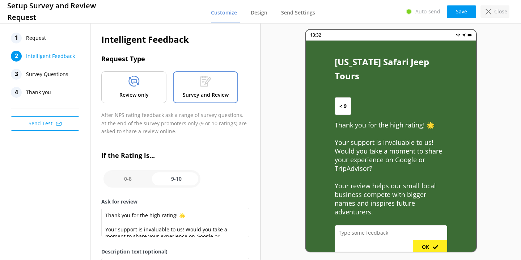
click at [507, 11] on p "Close" at bounding box center [501, 12] width 13 height 8
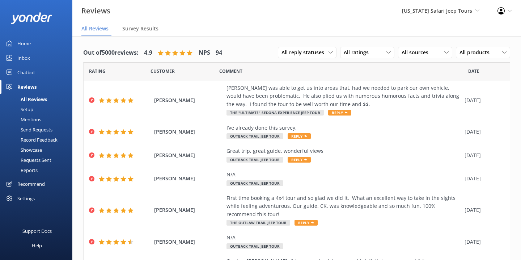
click at [277, 19] on div "Reviews Arizona Safari Jeep Tours Yonder Zipline Yonder demo Yonder Luxury Suit…" at bounding box center [260, 11] width 521 height 22
